Goal: Check status: Check status

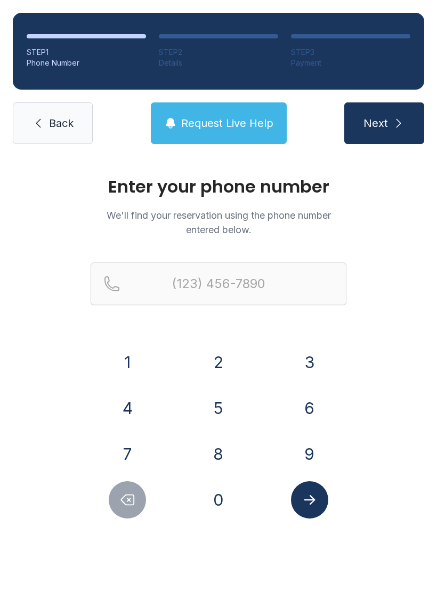
click at [127, 448] on button "7" at bounding box center [127, 453] width 37 height 37
click at [219, 357] on button "2" at bounding box center [218, 362] width 37 height 37
click at [126, 453] on button "7" at bounding box center [127, 453] width 37 height 37
click at [312, 359] on button "3" at bounding box center [309, 362] width 37 height 37
click at [312, 397] on button "6" at bounding box center [309, 407] width 37 height 37
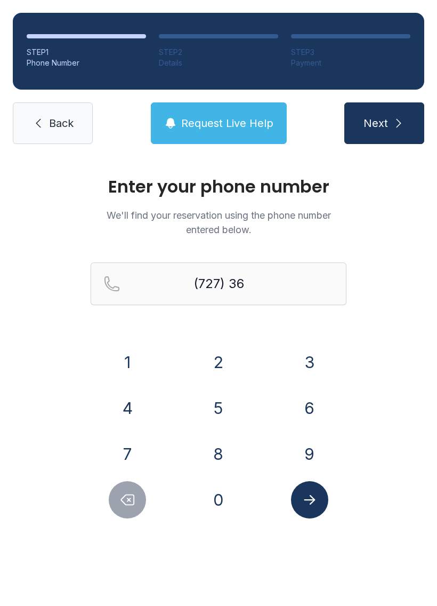
click at [313, 396] on button "6" at bounding box center [309, 407] width 37 height 37
click at [314, 451] on button "9" at bounding box center [309, 453] width 37 height 37
click at [136, 450] on button "7" at bounding box center [127, 453] width 37 height 37
click at [222, 502] on button "0" at bounding box center [218, 499] width 37 height 37
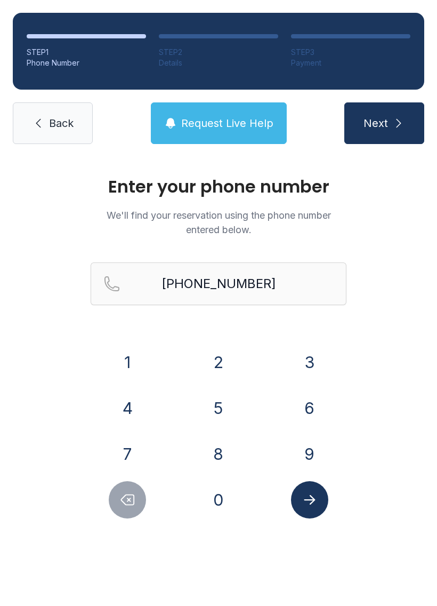
click at [316, 500] on icon "Submit lookup form" at bounding box center [310, 500] width 16 height 16
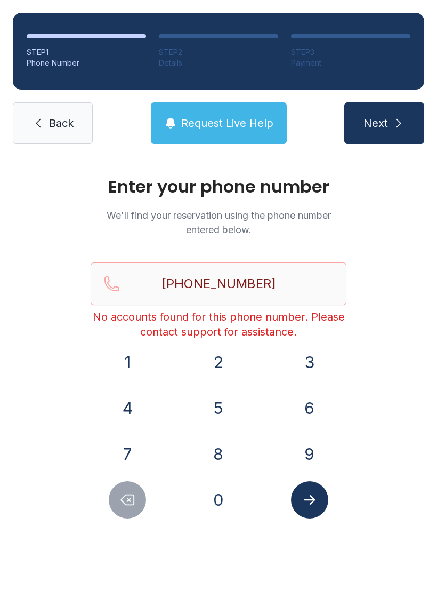
click at [384, 137] on button "Next" at bounding box center [385, 123] width 80 height 42
click at [236, 128] on span "Request Live Help" at bounding box center [227, 123] width 92 height 15
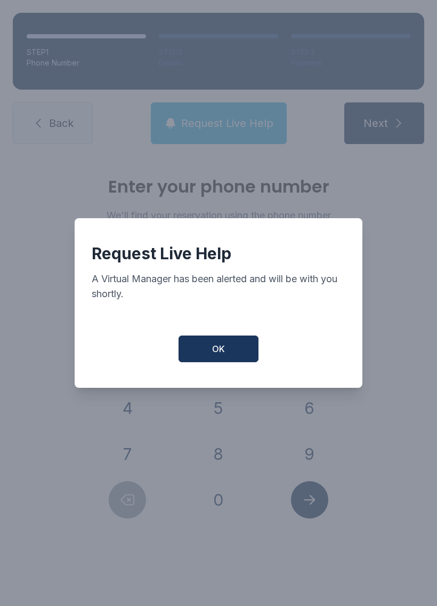
click at [219, 333] on div "Request Live Help A Virtual Manager has been alerted and will be with you short…" at bounding box center [219, 303] width 288 height 170
click at [236, 349] on button "OK" at bounding box center [219, 349] width 80 height 27
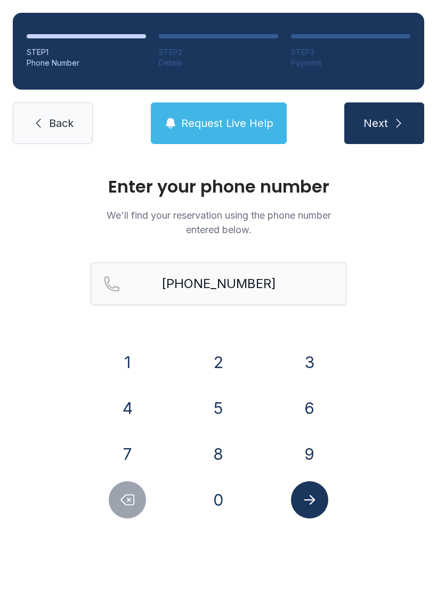
click at [305, 496] on icon "Submit lookup form" at bounding box center [310, 500] width 16 height 16
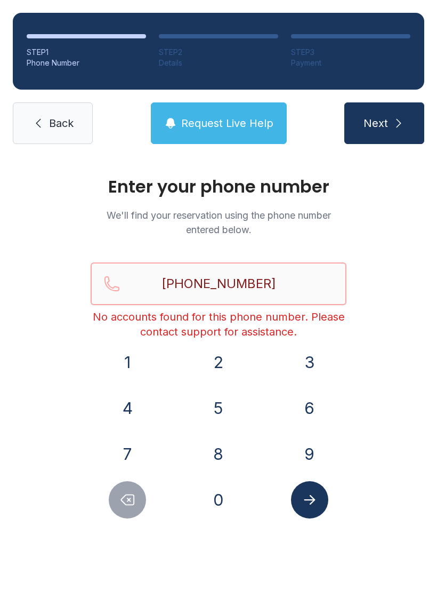
click at [307, 284] on input "[PHONE_NUMBER]" at bounding box center [219, 283] width 256 height 43
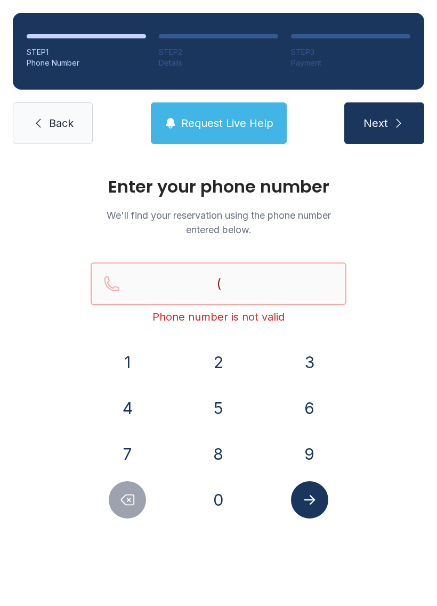
type input "("
click at [57, 126] on span "Back" at bounding box center [61, 123] width 25 height 15
